Goal: Use online tool/utility: Utilize a website feature to perform a specific function

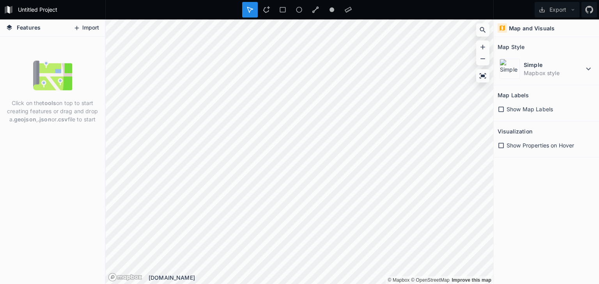
click at [84, 28] on button "Import" at bounding box center [86, 28] width 34 height 12
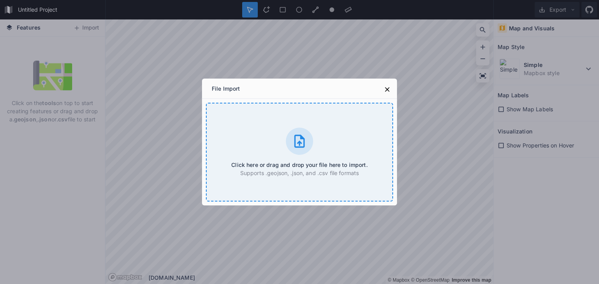
click at [286, 135] on div "Click here or drag and drop your file here to import. Supports .geojson, .json,…" at bounding box center [299, 152] width 187 height 99
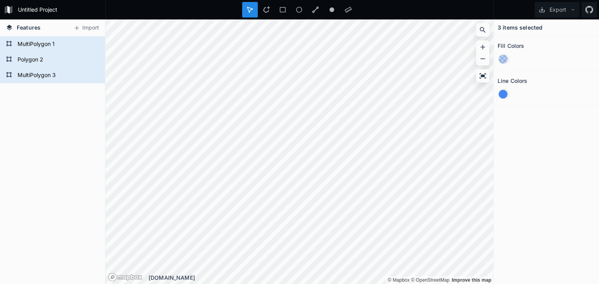
click at [502, 96] on div at bounding box center [502, 94] width 9 height 9
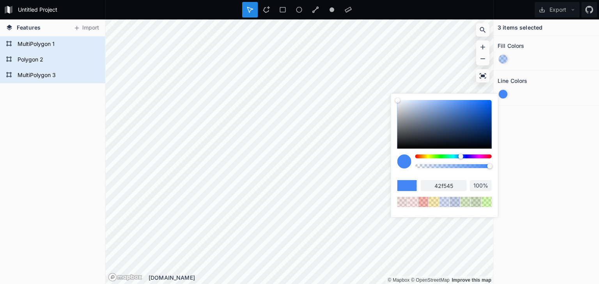
click at [441, 158] on div at bounding box center [453, 157] width 76 height 4
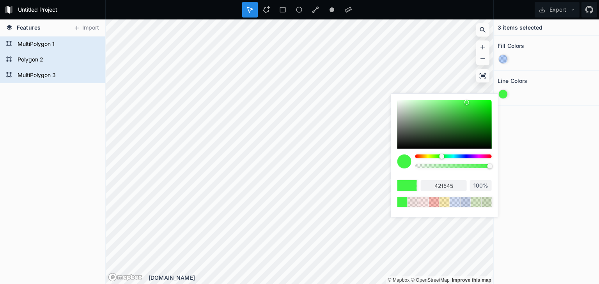
click at [432, 121] on div at bounding box center [444, 124] width 94 height 49
type input "5c915c"
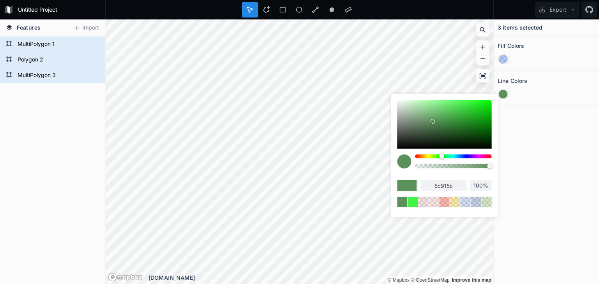
click at [536, 117] on div "3 items selected Fill Colors Line Colors" at bounding box center [545, 151] width 105 height 265
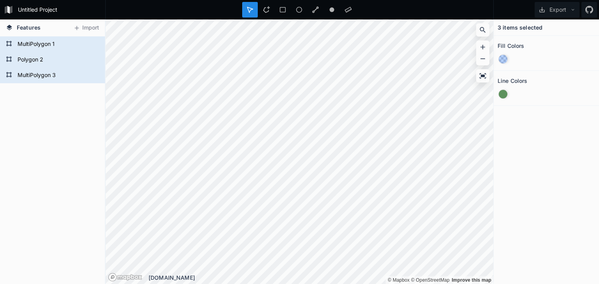
click at [532, 117] on div "3 items selected Fill Colors Line Colors" at bounding box center [545, 151] width 105 height 265
click at [555, 10] on button "Export" at bounding box center [556, 10] width 45 height 16
click at [557, 113] on div "3 items selected Fill Colors Line Colors" at bounding box center [545, 151] width 105 height 265
click at [502, 59] on div at bounding box center [502, 59] width 9 height 9
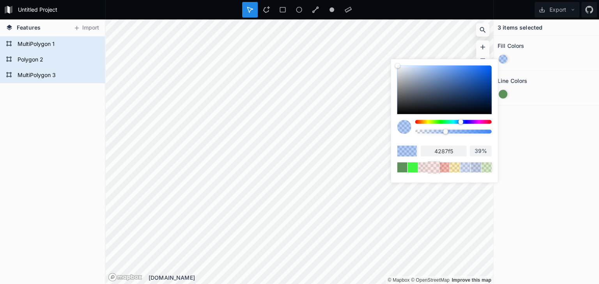
click at [431, 164] on div at bounding box center [433, 168] width 12 height 12
type input "f7c5c1"
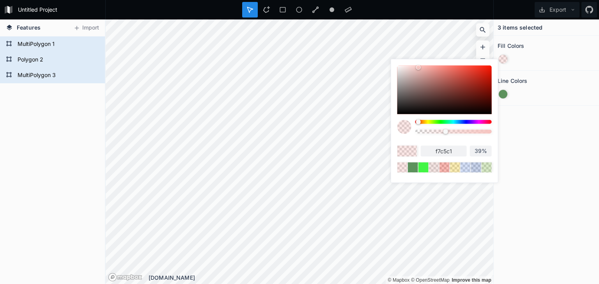
drag, startPoint x: 443, startPoint y: 134, endPoint x: 427, endPoint y: 134, distance: 15.6
click at [427, 134] on div at bounding box center [453, 129] width 76 height 19
type input "27%"
drag, startPoint x: 443, startPoint y: 131, endPoint x: 433, endPoint y: 134, distance: 9.9
click at [436, 135] on div at bounding box center [453, 129] width 76 height 19
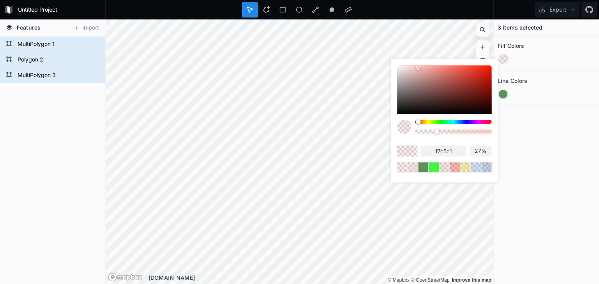
click at [405, 126] on div at bounding box center [404, 127] width 14 height 14
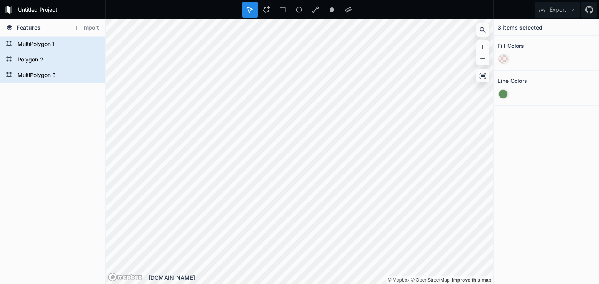
click at [556, 134] on div "3 items selected Fill Colors Line Colors" at bounding box center [545, 151] width 105 height 265
click at [502, 60] on div at bounding box center [502, 59] width 9 height 9
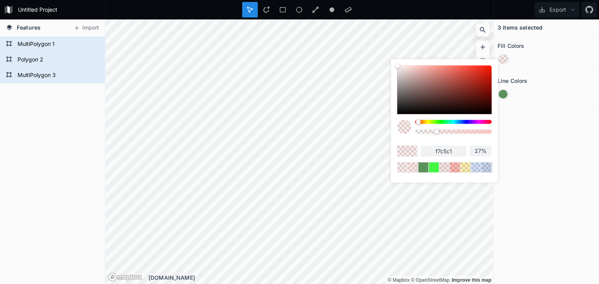
drag, startPoint x: 405, startPoint y: 128, endPoint x: 401, endPoint y: 96, distance: 32.6
click at [404, 128] on div at bounding box center [404, 127] width 14 height 14
click at [402, 69] on div at bounding box center [404, 69] width 5 height 5
click at [412, 77] on div at bounding box center [444, 89] width 94 height 49
click at [419, 90] on div at bounding box center [444, 89] width 94 height 49
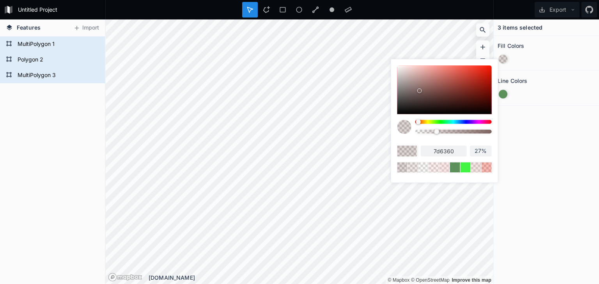
click at [416, 101] on div at bounding box center [444, 89] width 94 height 49
click at [424, 96] on div at bounding box center [444, 89] width 94 height 49
type input "614745"
click at [539, 154] on div "3 items selected Fill Colors Line Colors" at bounding box center [545, 151] width 105 height 265
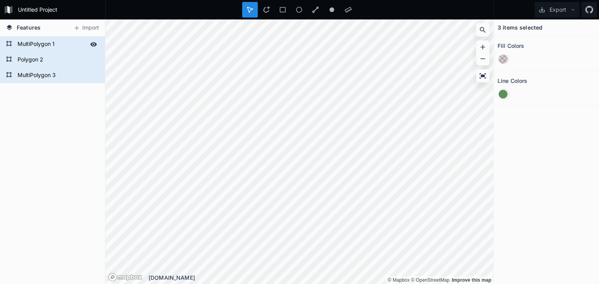
click at [30, 46] on form "MultiPolygon 1" at bounding box center [51, 45] width 73 height 12
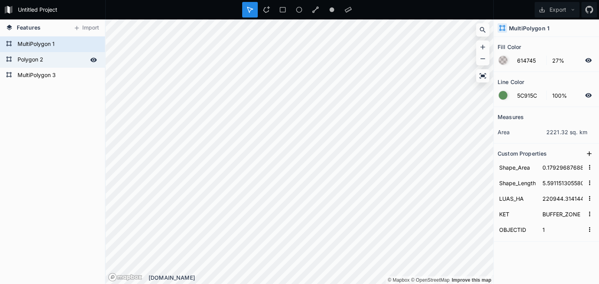
click at [55, 58] on form "Polygon 2" at bounding box center [51, 60] width 73 height 12
type input "0.1471222934879346"
type input "2.742498527486674"
type input "181326.156474"
type input "CORE AREA"
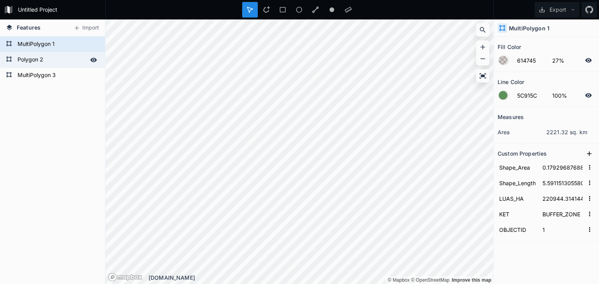
type input "2"
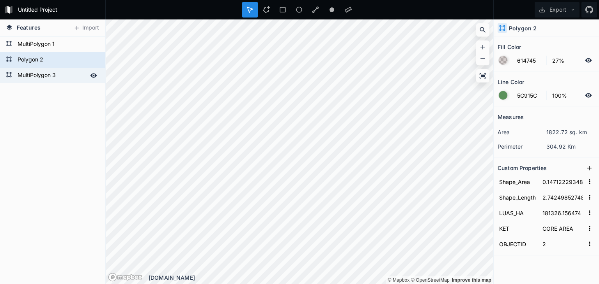
click at [42, 76] on form "MultiPolygon 3" at bounding box center [51, 76] width 73 height 12
type input "0.24474279200791307"
type input "6.161759990438799"
type input "301662.381773"
type input "TRANSITION_AREA"
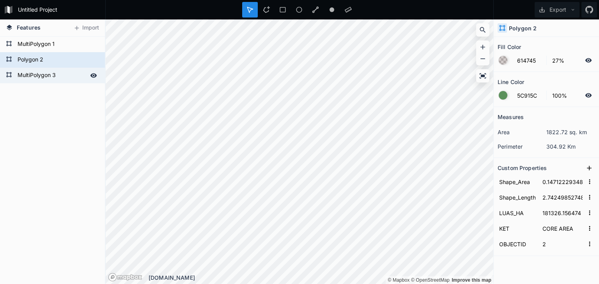
type input "3"
